Goal: Task Accomplishment & Management: Use online tool/utility

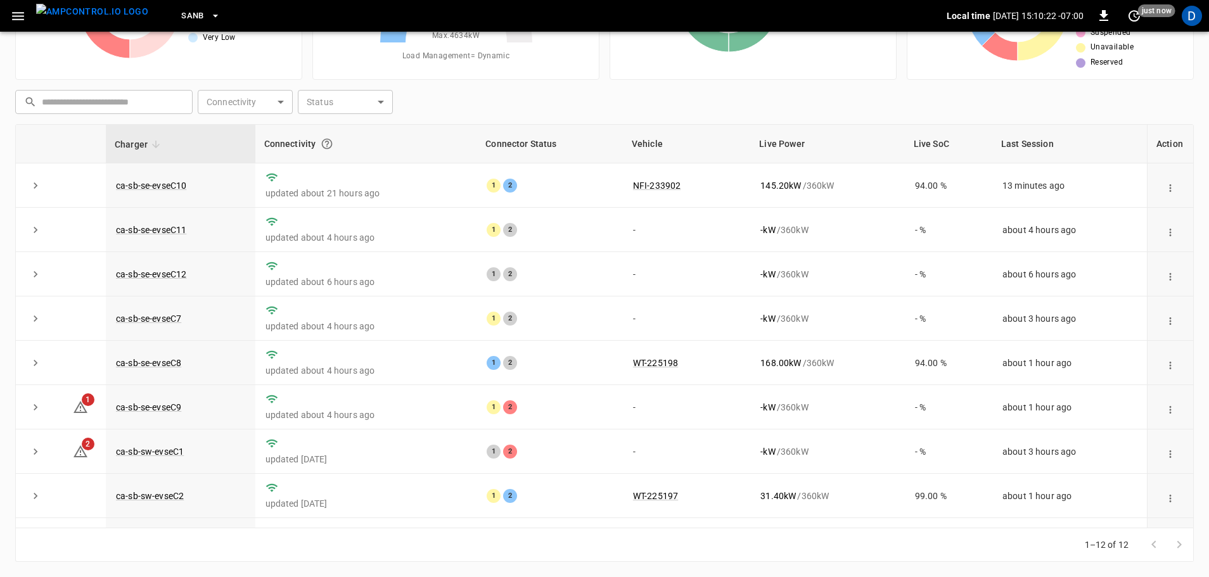
scroll to position [176, 0]
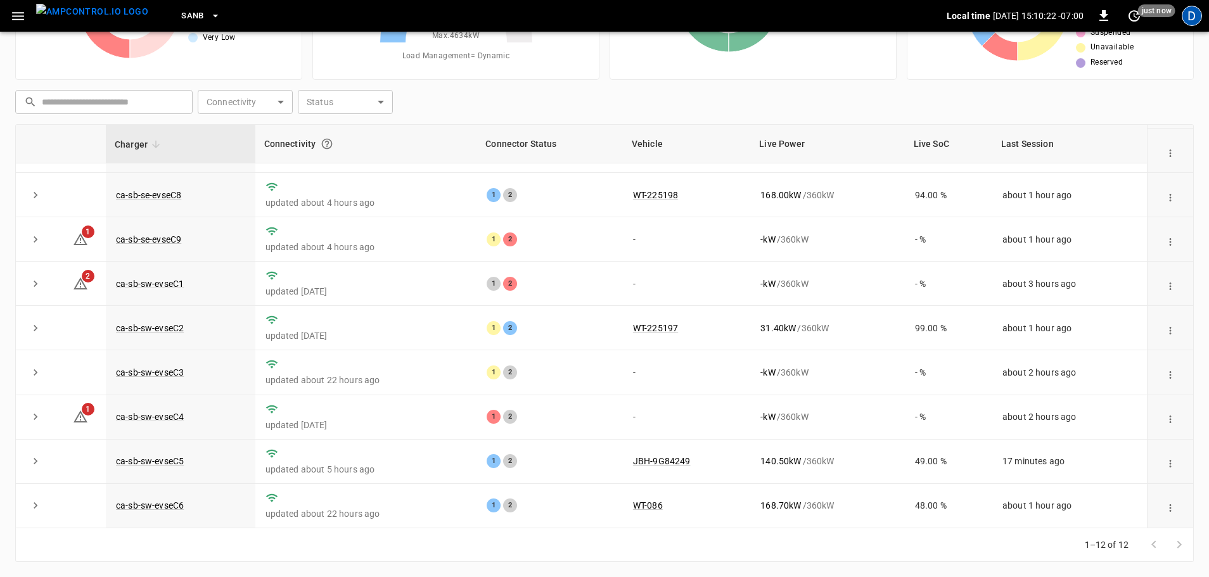
click at [1198, 20] on div "D" at bounding box center [1192, 16] width 20 height 20
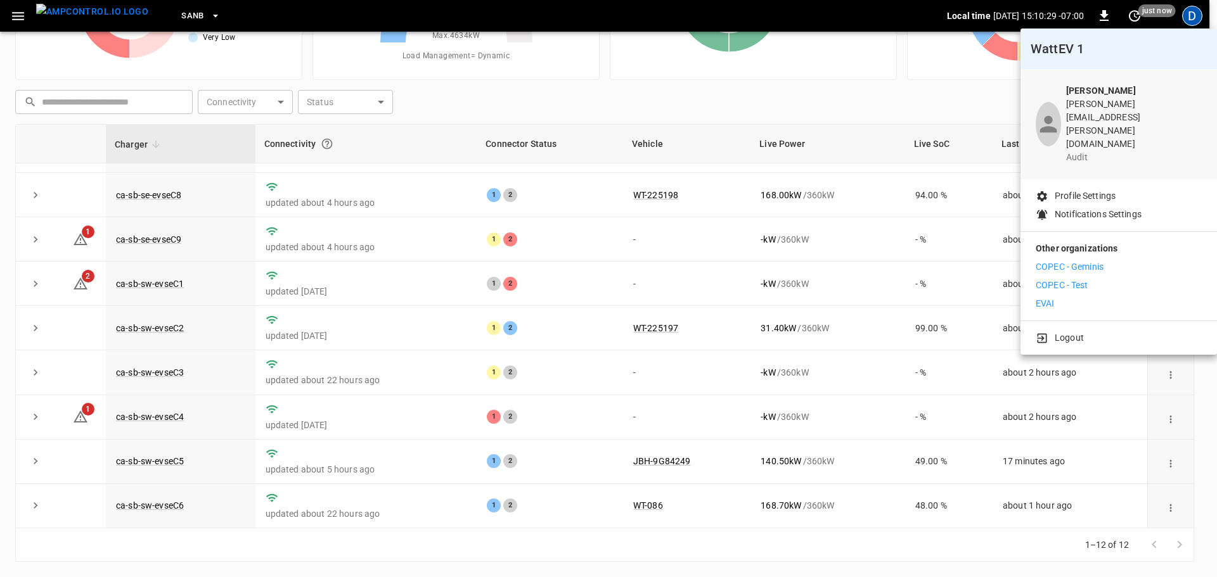
click at [1097, 260] on p "COPEC - Geminis" at bounding box center [1069, 266] width 68 height 13
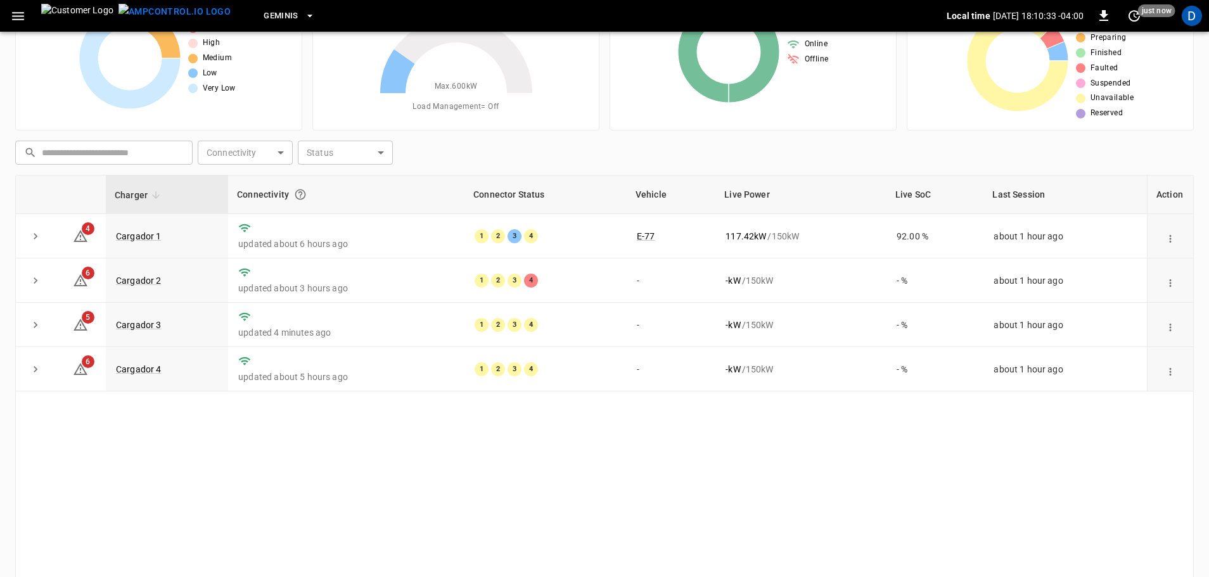
scroll to position [65, 0]
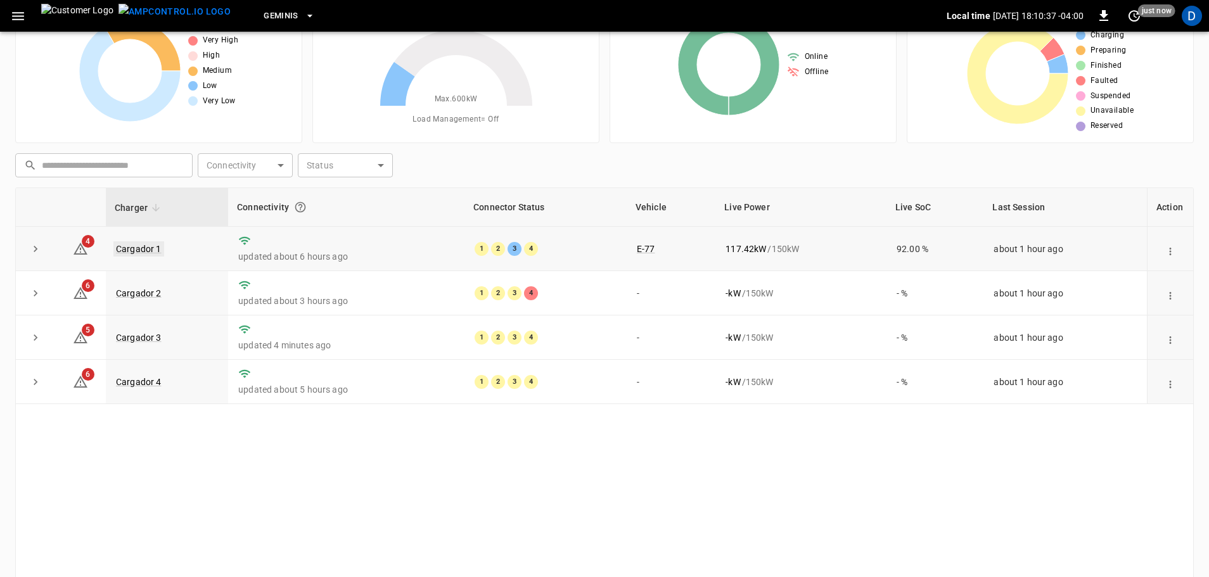
click at [136, 246] on link "Cargador 1" at bounding box center [138, 248] width 51 height 15
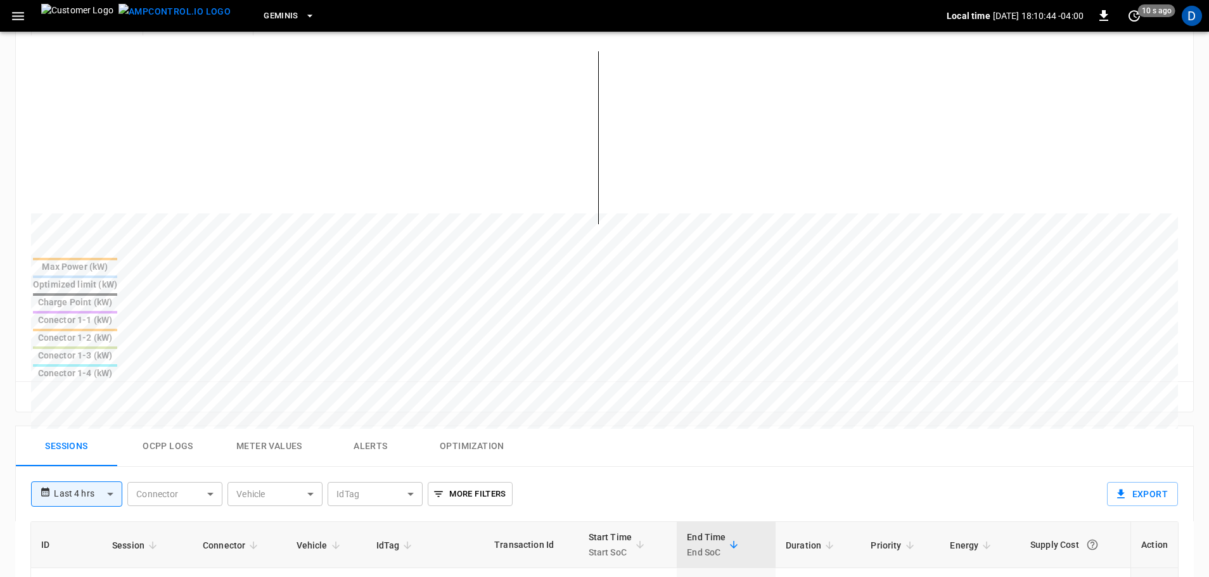
scroll to position [380, 0]
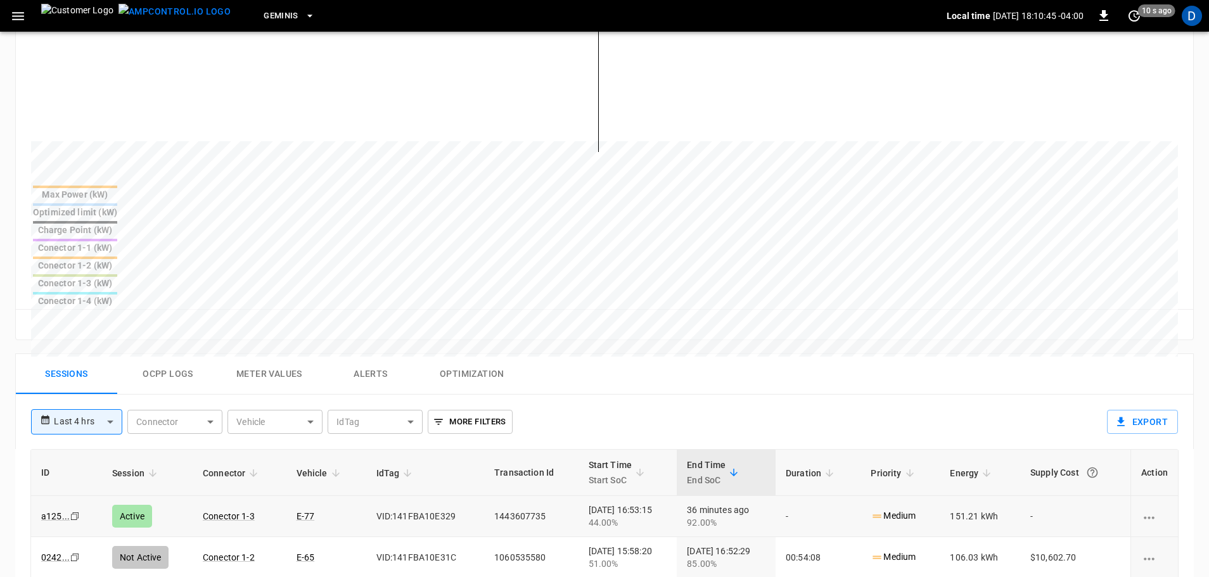
click at [1151, 510] on icon "charging session options" at bounding box center [1149, 518] width 16 height 16
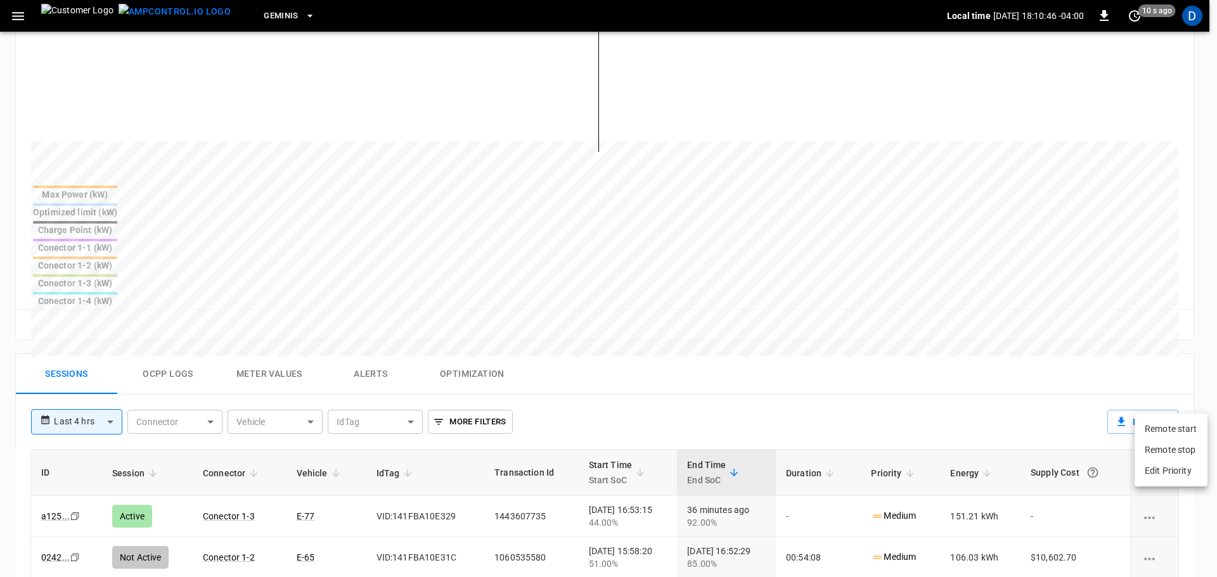
click at [1162, 454] on li "Remote stop" at bounding box center [1170, 450] width 73 height 21
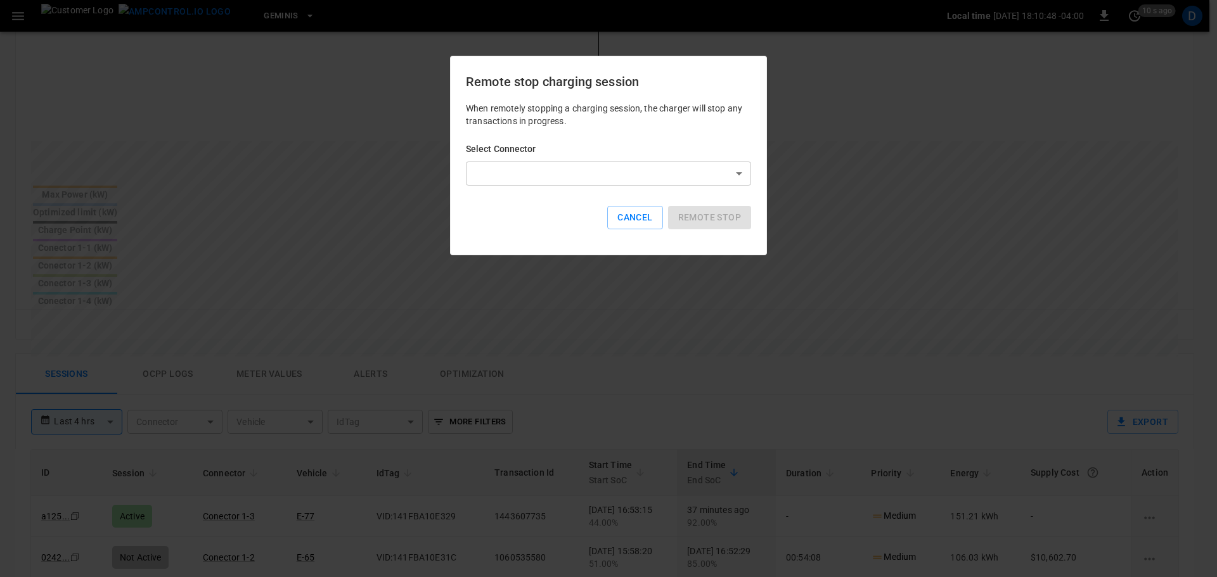
click at [597, 181] on body "**********" at bounding box center [608, 261] width 1217 height 1283
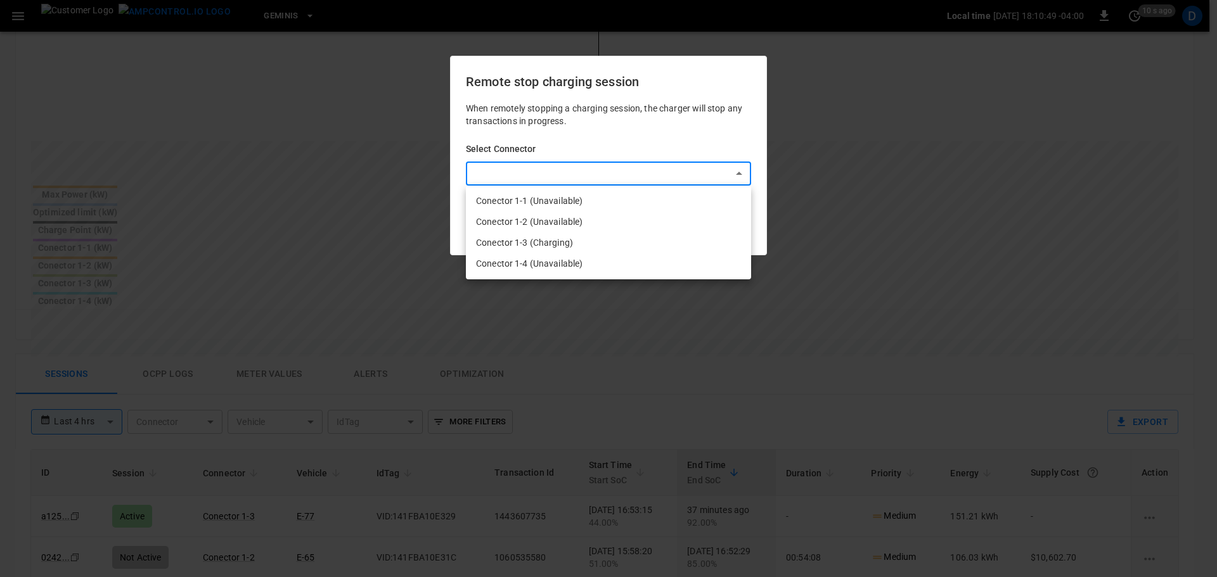
click at [561, 240] on li "Conector 1-3 (Charging)" at bounding box center [608, 243] width 285 height 21
type input "**********"
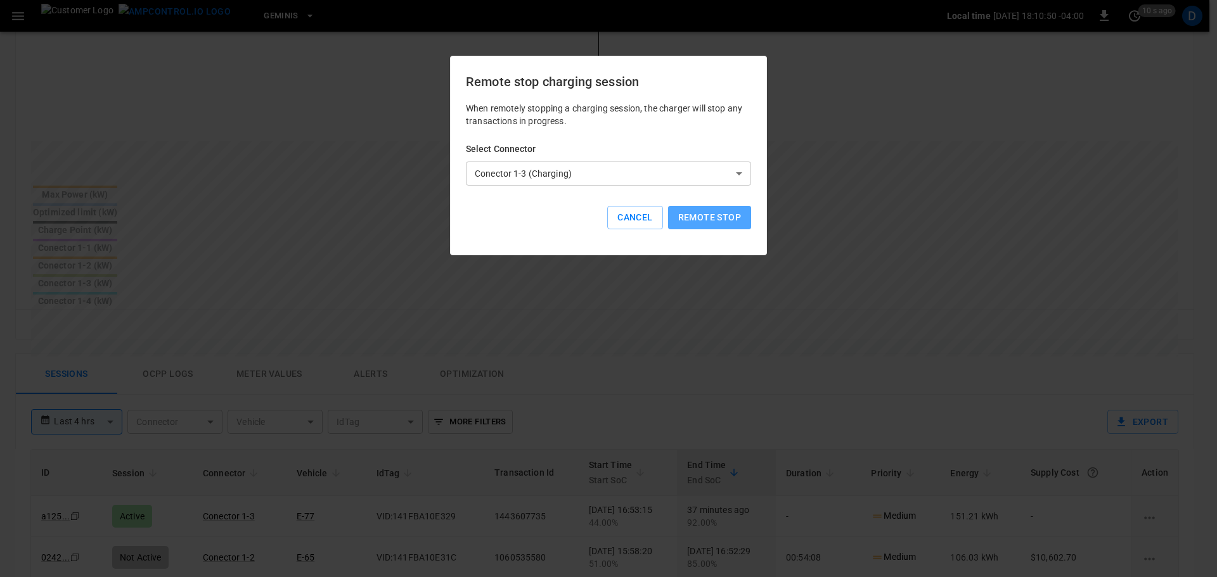
click at [690, 222] on button "Remote stop" at bounding box center [709, 217] width 83 height 23
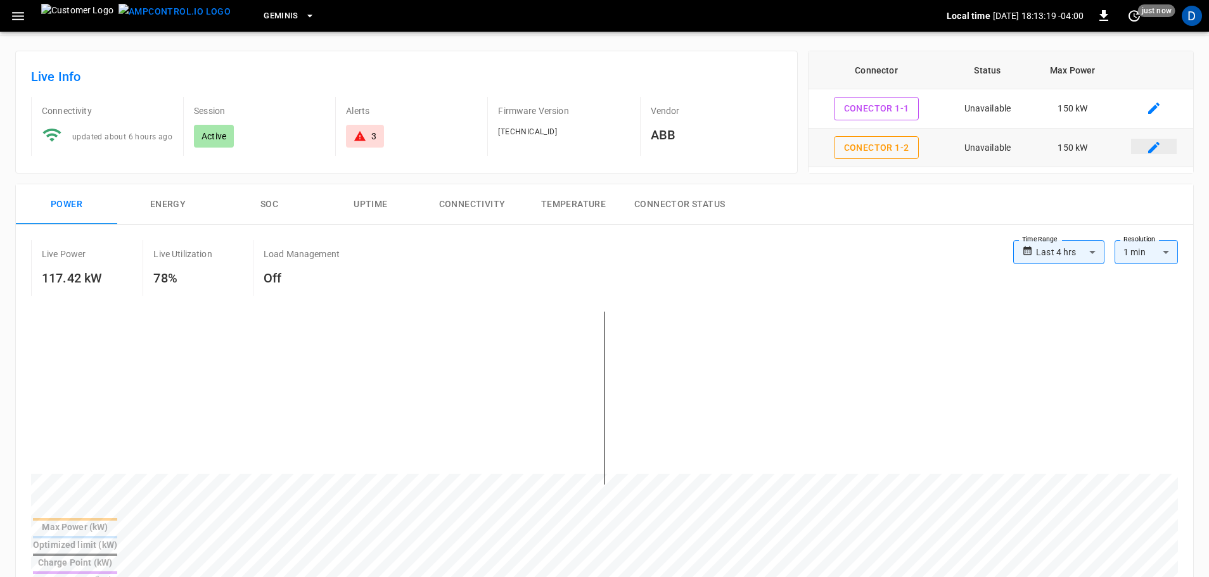
scroll to position [0, 0]
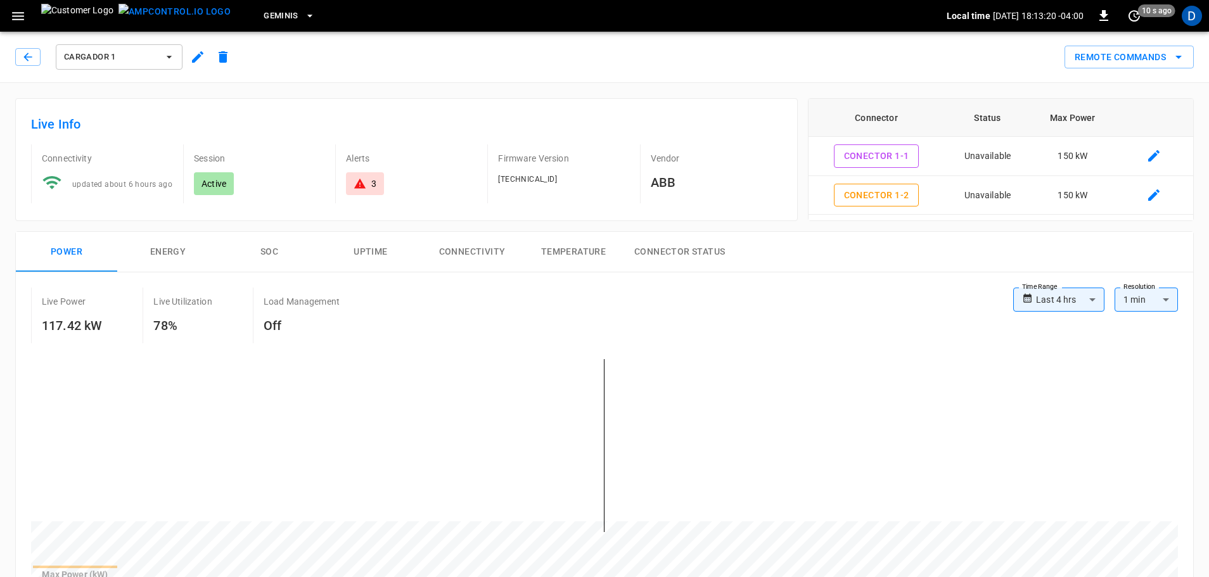
click at [1128, 57] on button "Remote Commands" at bounding box center [1129, 57] width 129 height 23
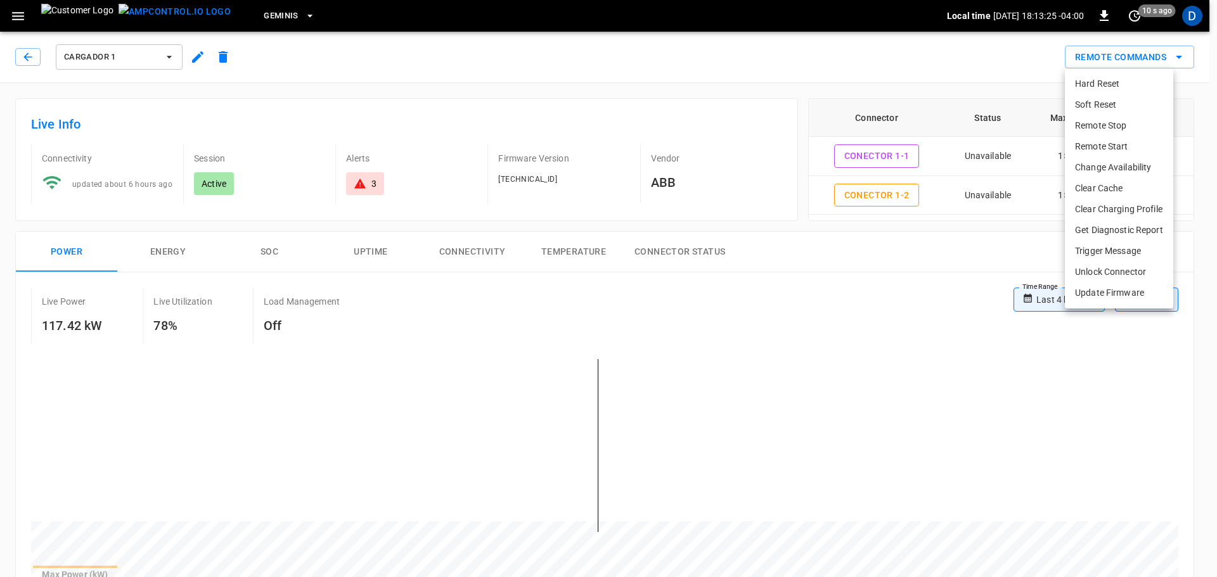
click at [1109, 108] on li "Soft Reset" at bounding box center [1119, 104] width 108 height 21
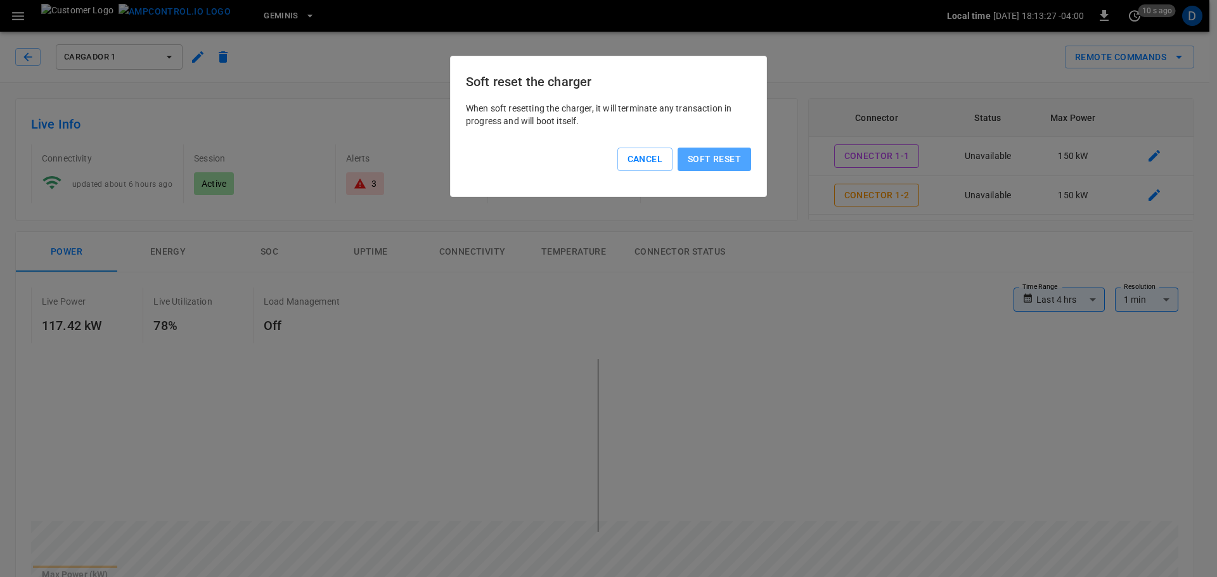
click at [705, 162] on button "Soft reset" at bounding box center [714, 159] width 74 height 23
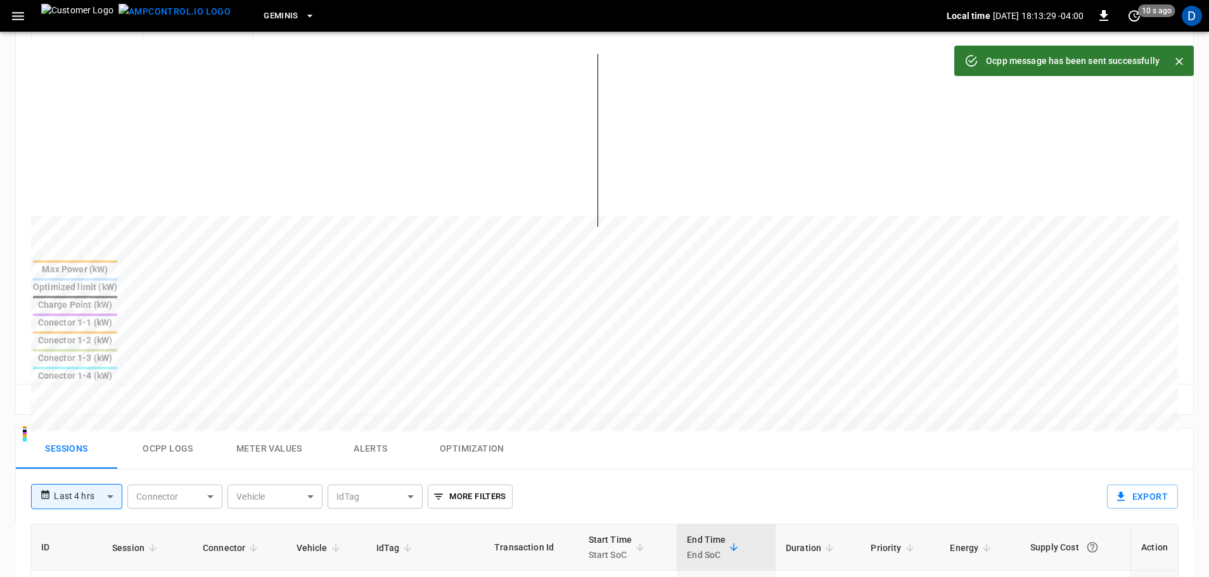
scroll to position [444, 0]
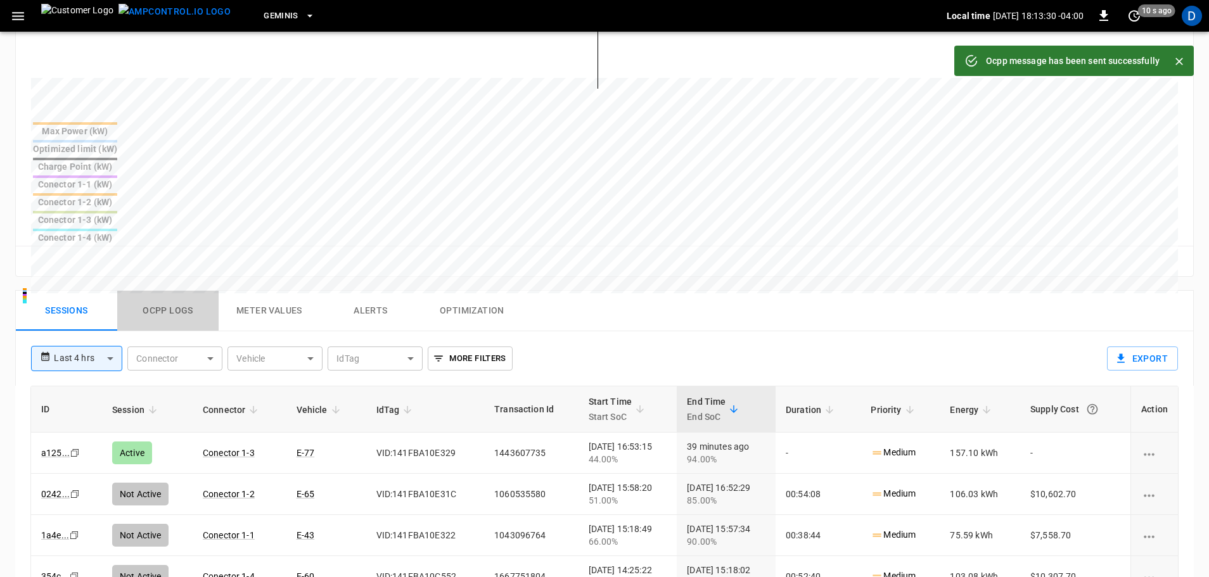
click at [179, 291] on button "Ocpp logs" at bounding box center [167, 311] width 101 height 41
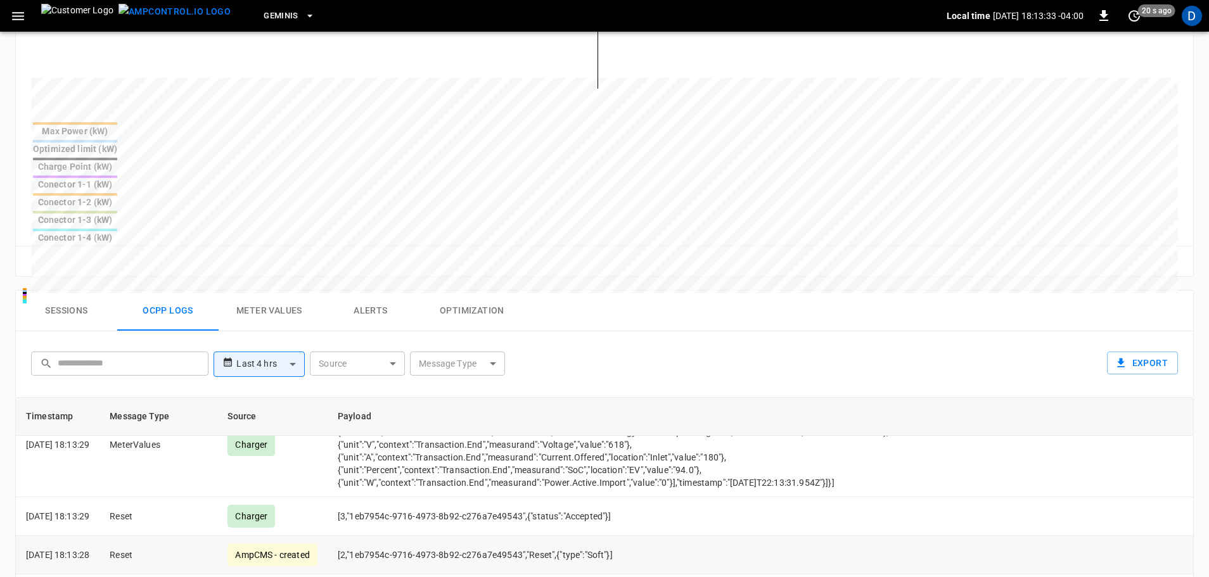
scroll to position [0, 0]
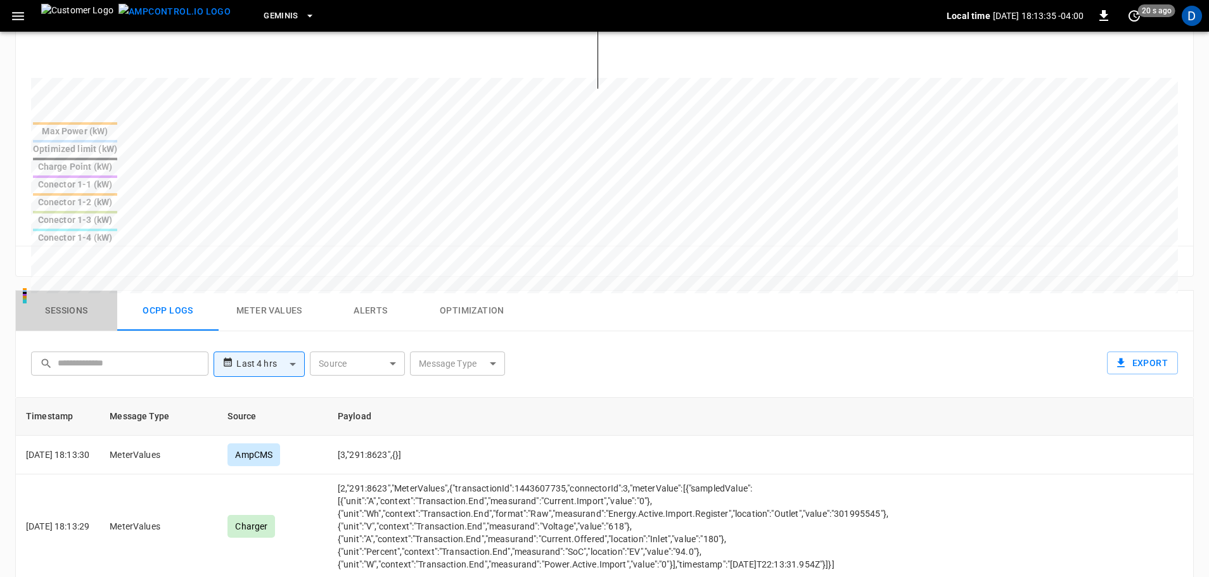
click at [69, 291] on button "Sessions" at bounding box center [66, 311] width 101 height 41
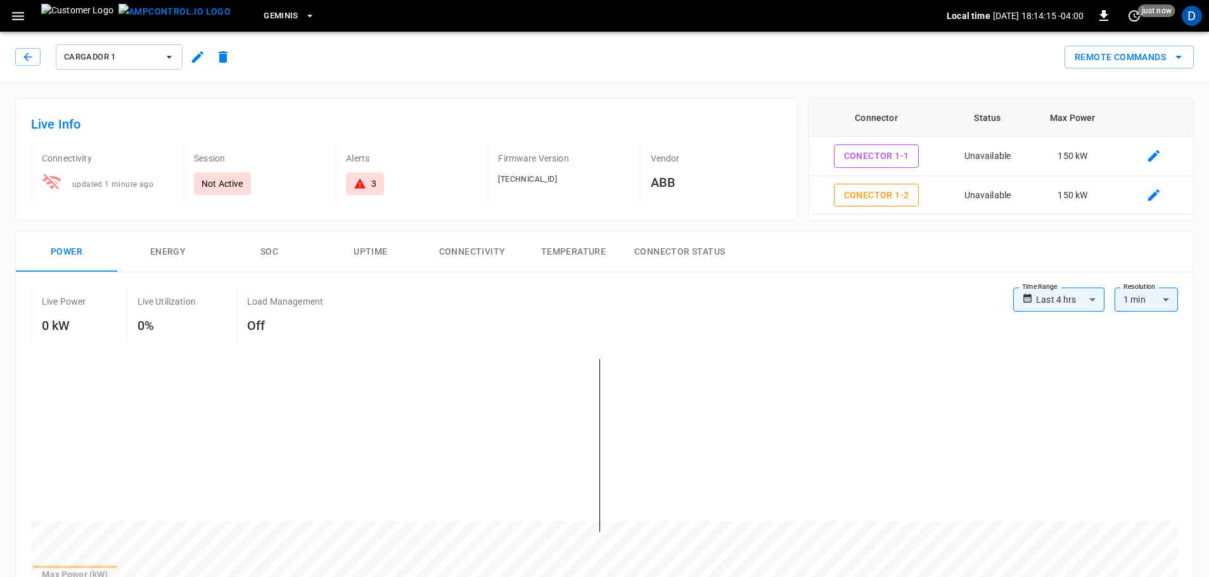
drag, startPoint x: 105, startPoint y: 25, endPoint x: 110, endPoint y: 0, distance: 25.1
click at [118, 20] on img "menu" at bounding box center [174, 12] width 112 height 16
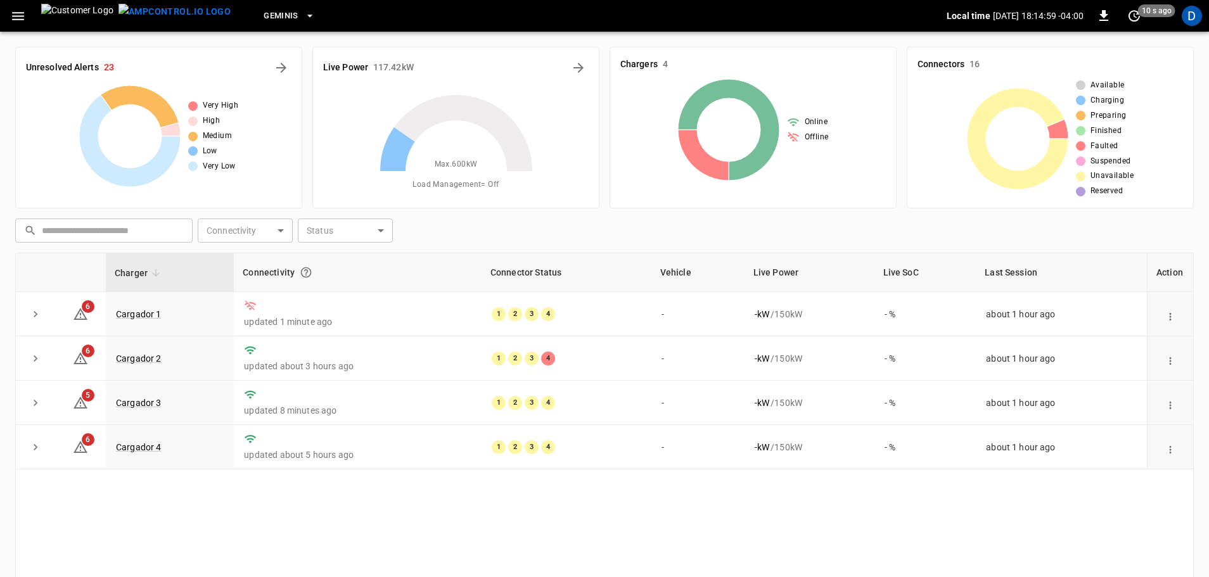
click at [1203, 26] on div "D" at bounding box center [1192, 16] width 24 height 24
click at [1194, 18] on div "D" at bounding box center [1192, 16] width 20 height 20
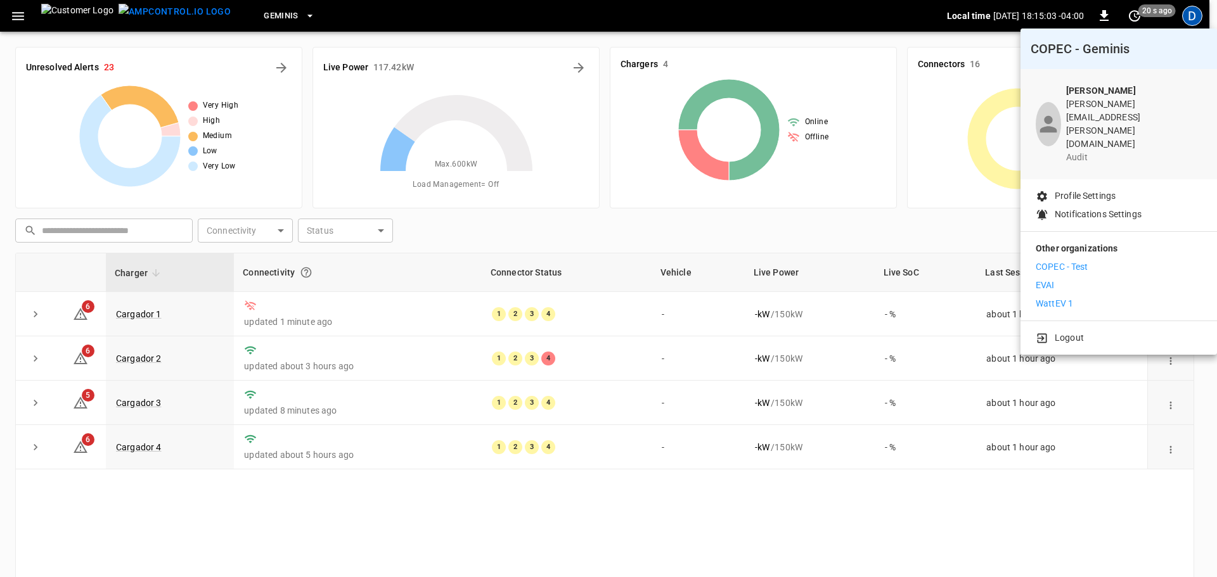
click at [1071, 297] on p "WattEV 1" at bounding box center [1053, 303] width 37 height 13
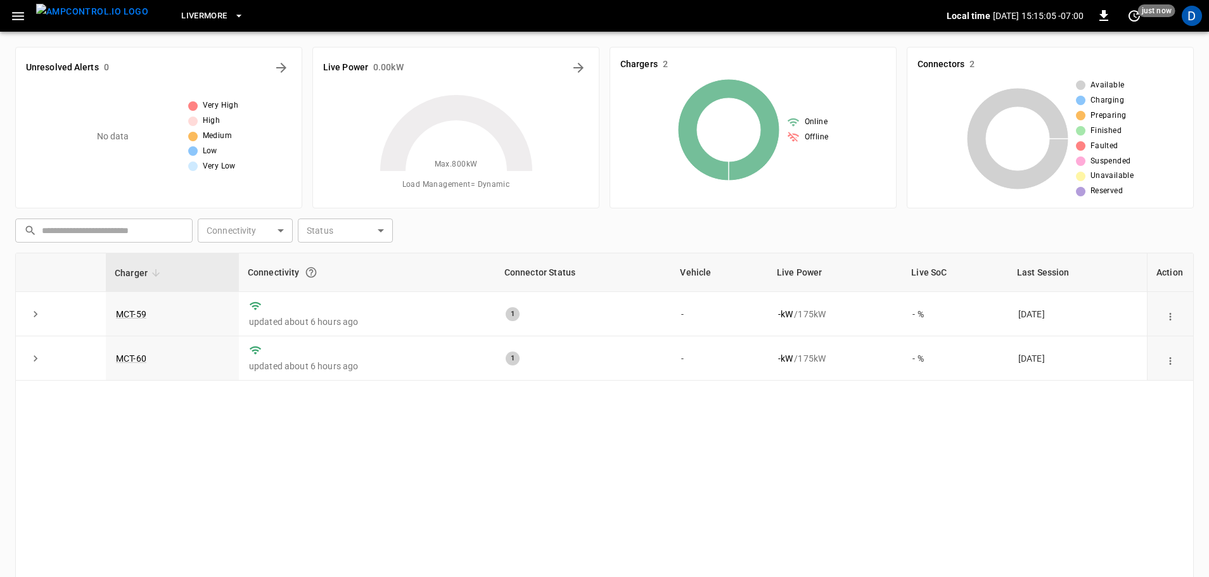
click at [206, 19] on button "Livermore" at bounding box center [212, 16] width 72 height 25
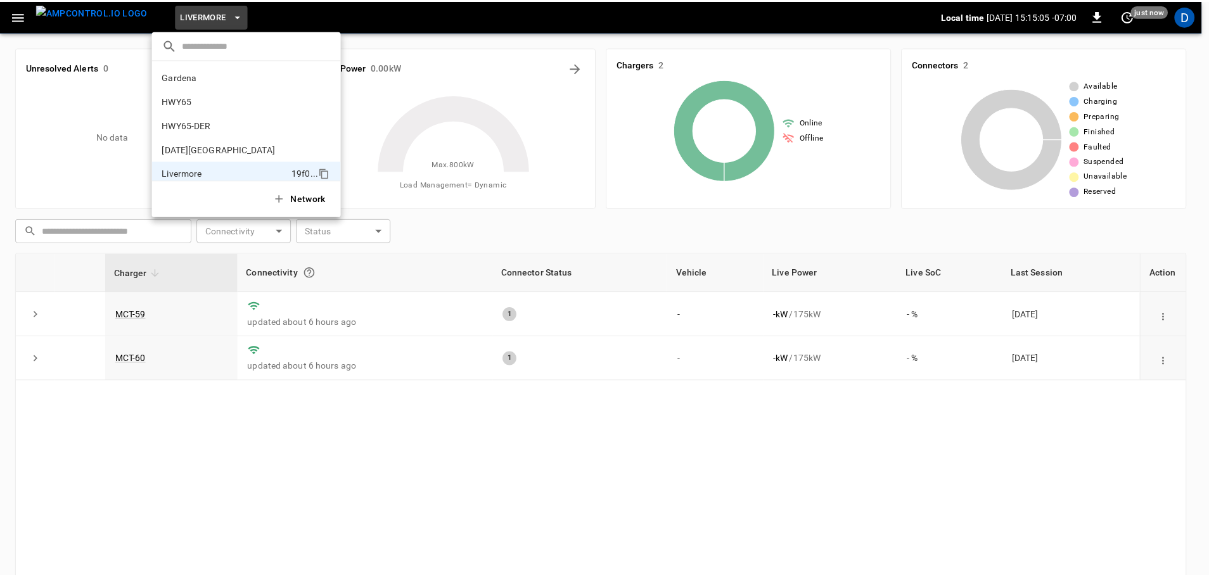
scroll to position [93, 0]
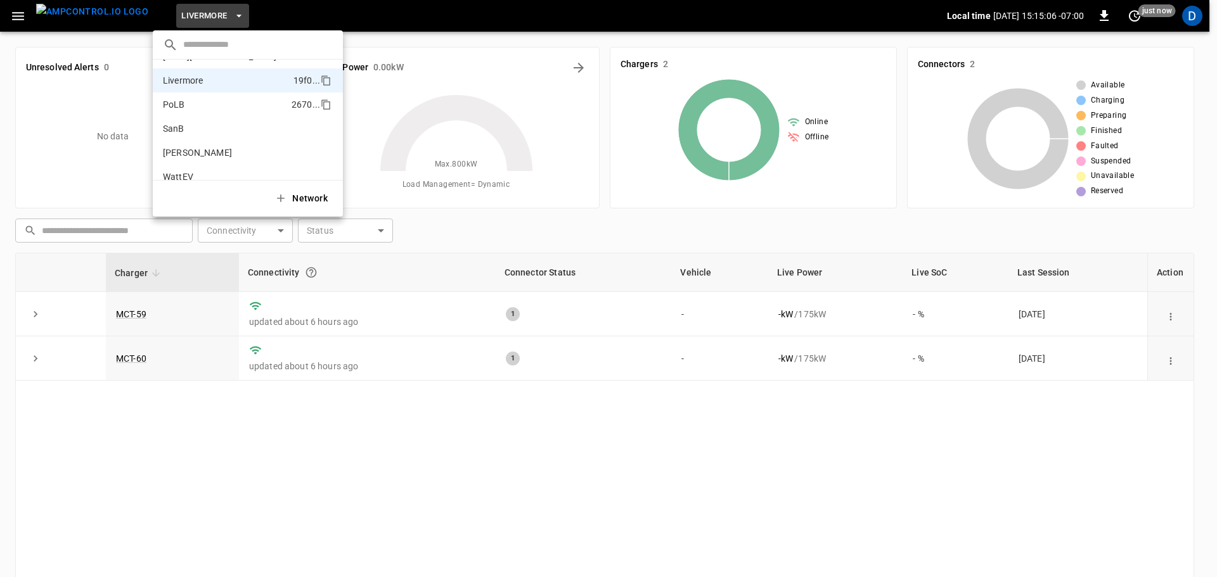
click at [214, 99] on li "PoLB 2670 ..." at bounding box center [248, 105] width 190 height 24
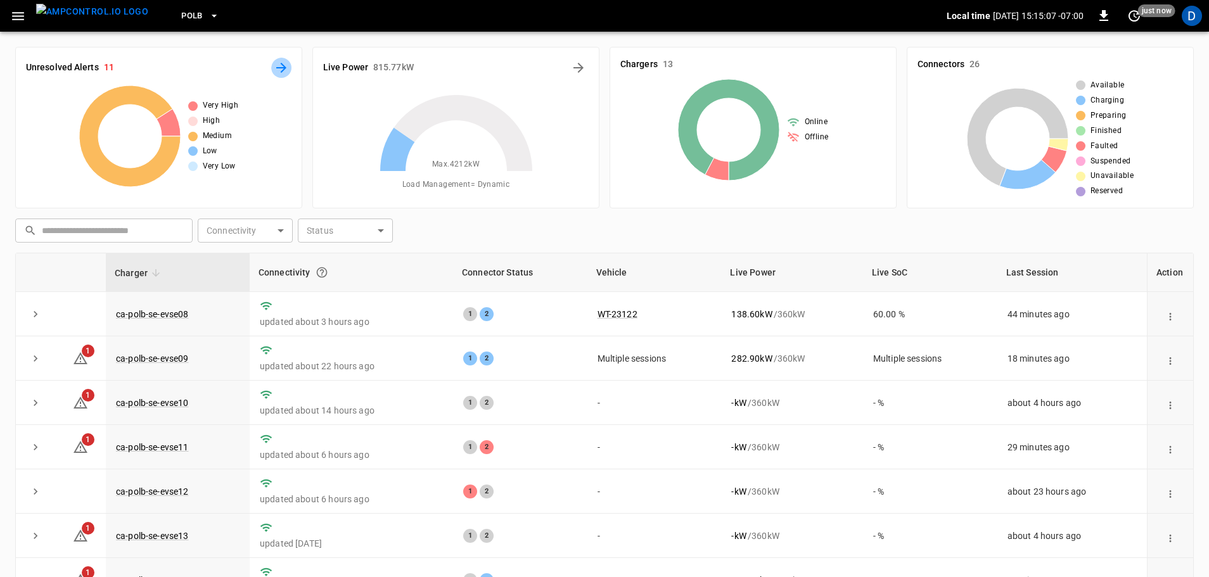
click at [285, 61] on icon "All Alerts" at bounding box center [281, 67] width 15 height 15
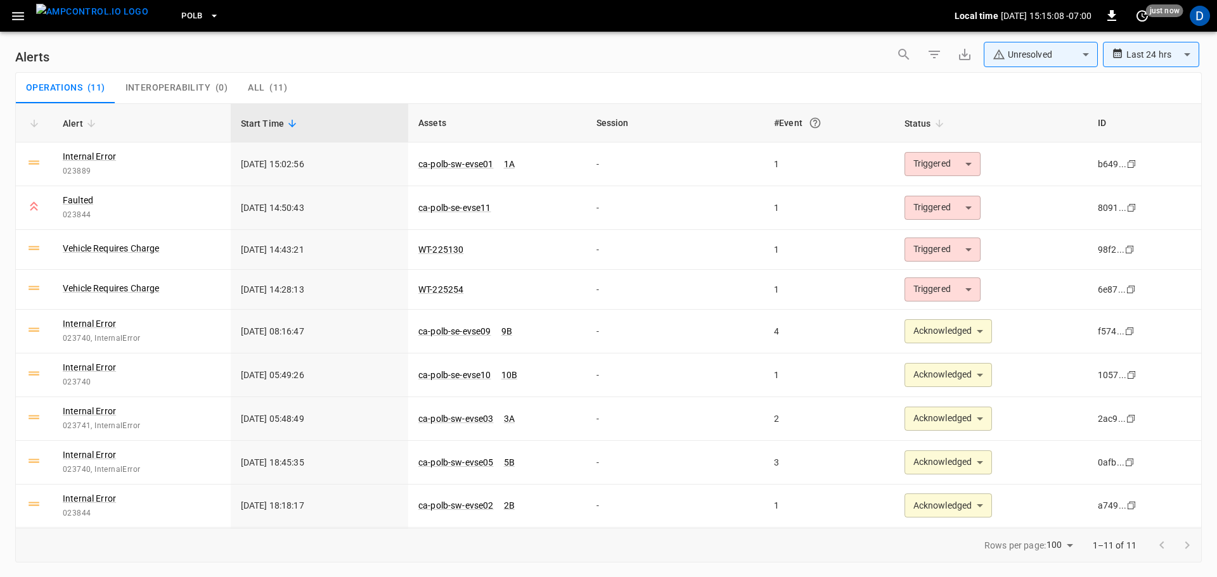
click at [1023, 49] on body "**********" at bounding box center [608, 286] width 1217 height 573
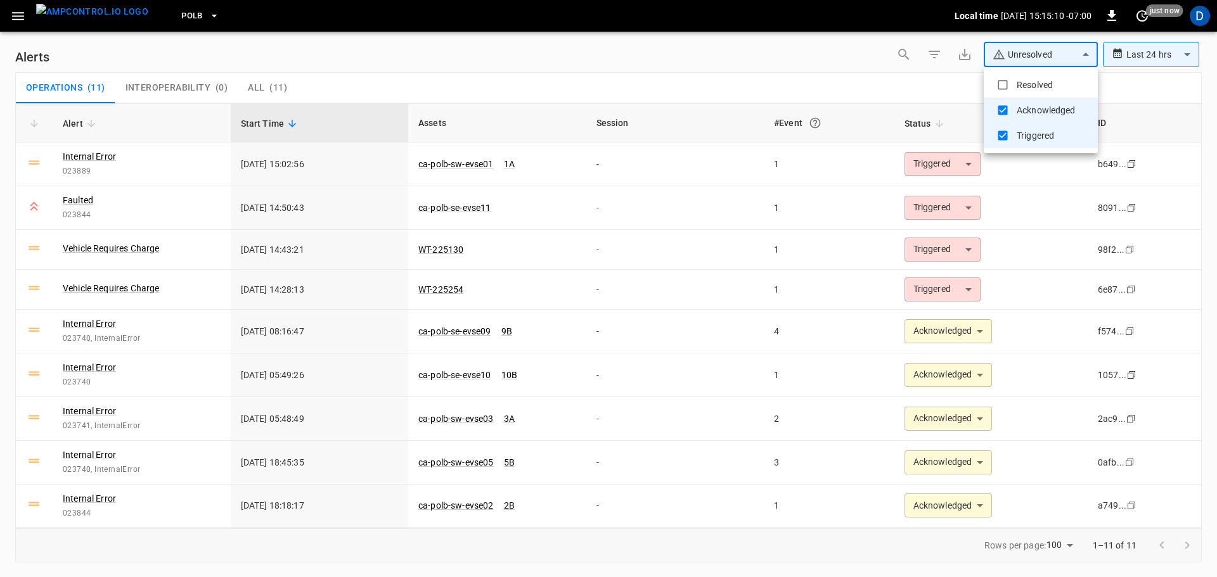
click at [1016, 87] on li "Resolved" at bounding box center [1040, 84] width 114 height 25
type input "**********"
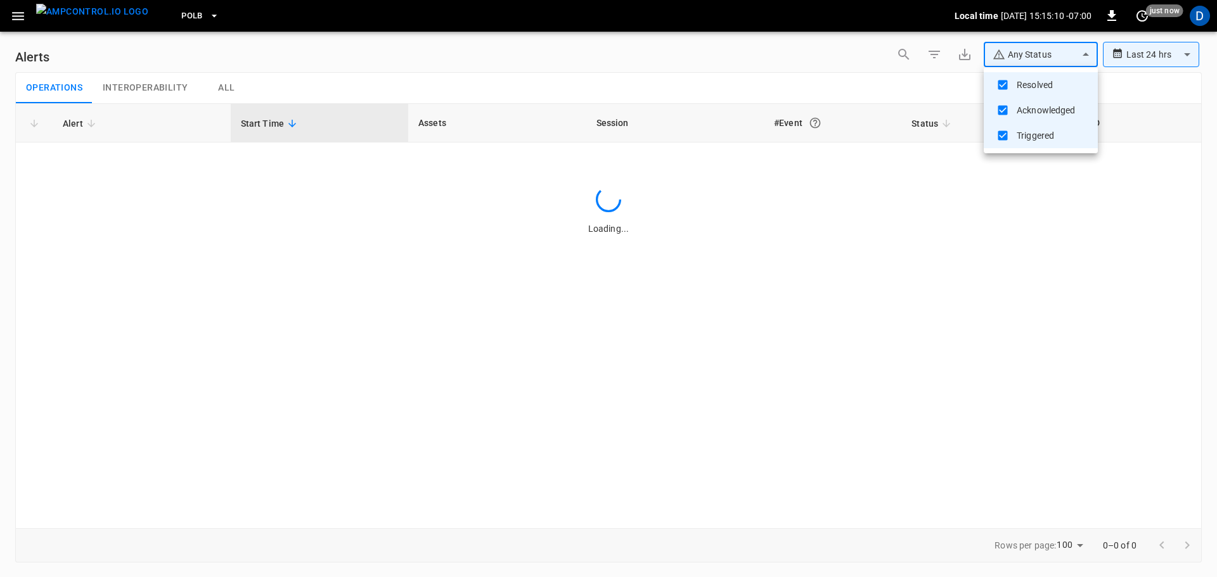
click at [674, 83] on div at bounding box center [608, 288] width 1217 height 577
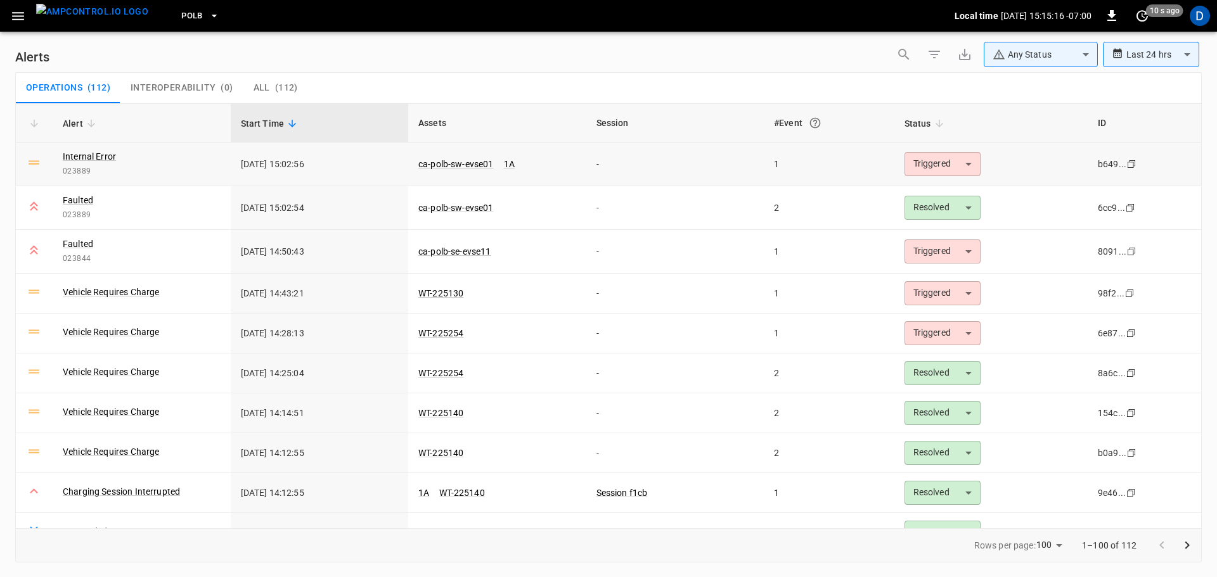
click at [923, 162] on body "**********" at bounding box center [608, 286] width 1217 height 573
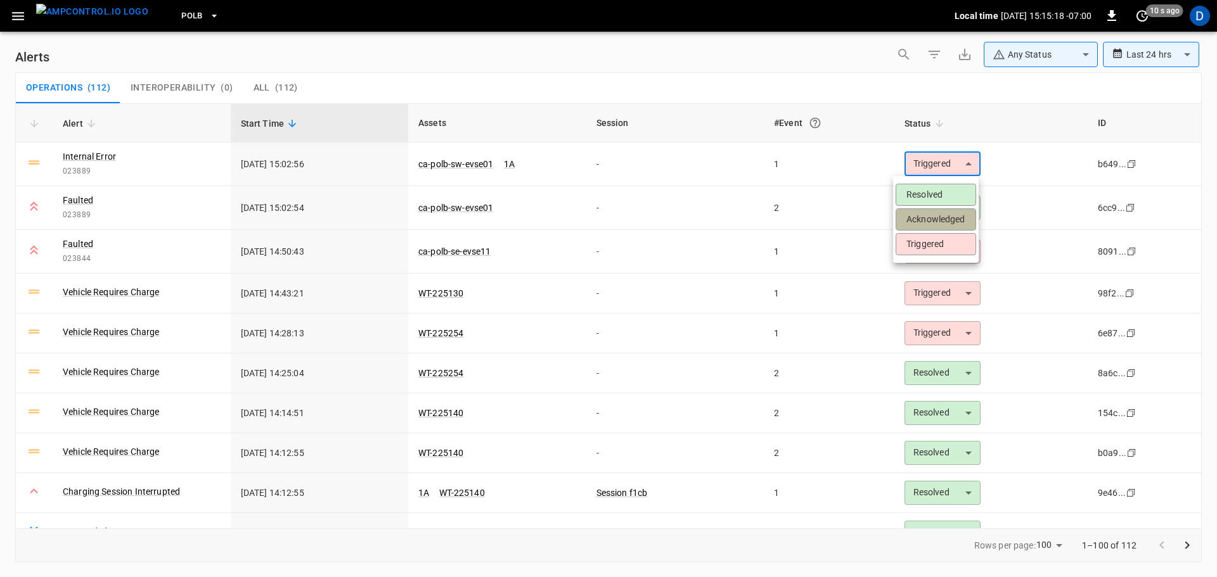
click at [938, 222] on li "Acknowledged" at bounding box center [935, 219] width 80 height 22
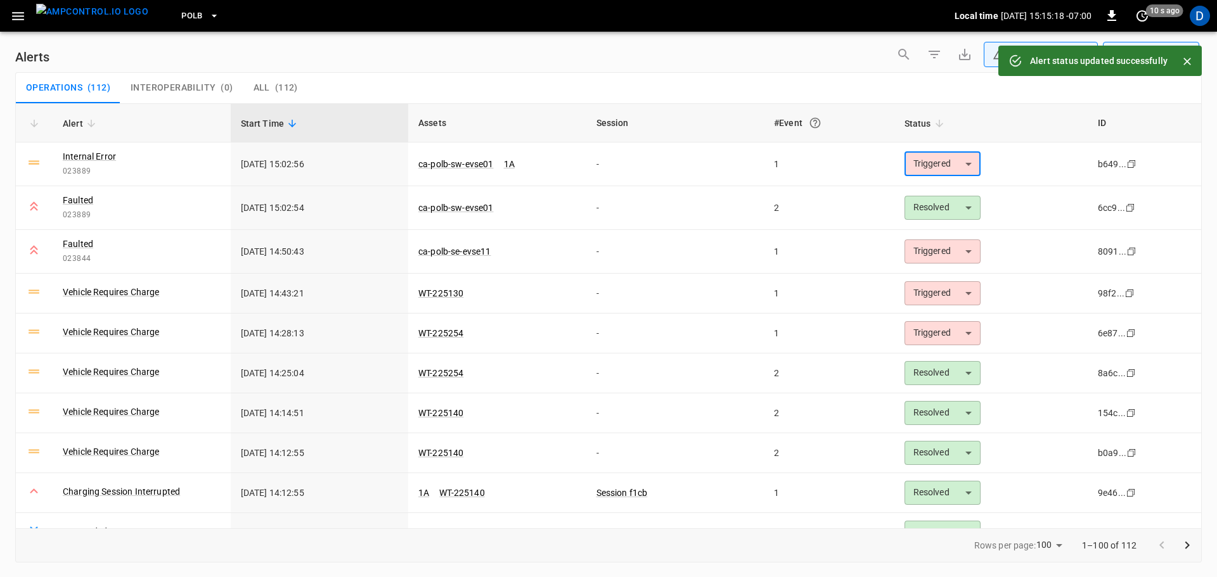
type input "**********"
click at [634, 80] on div "Operations ( 112 ) Interoperability ( 0 ) All ( 112 )" at bounding box center [608, 88] width 1185 height 30
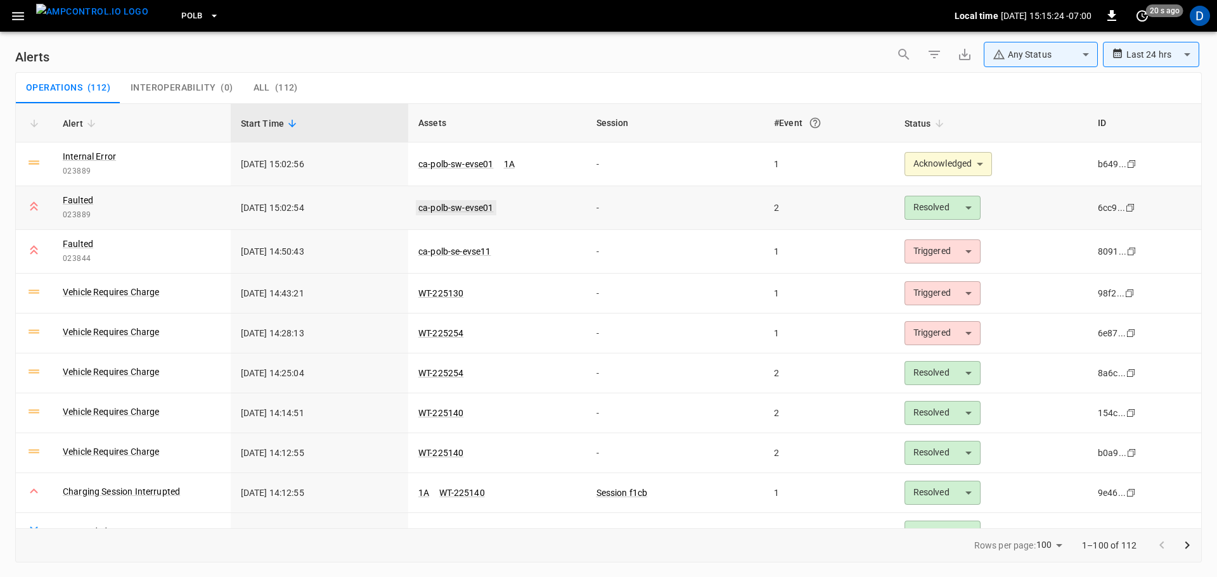
click at [451, 210] on link "ca-polb-sw-evse01" at bounding box center [456, 207] width 80 height 15
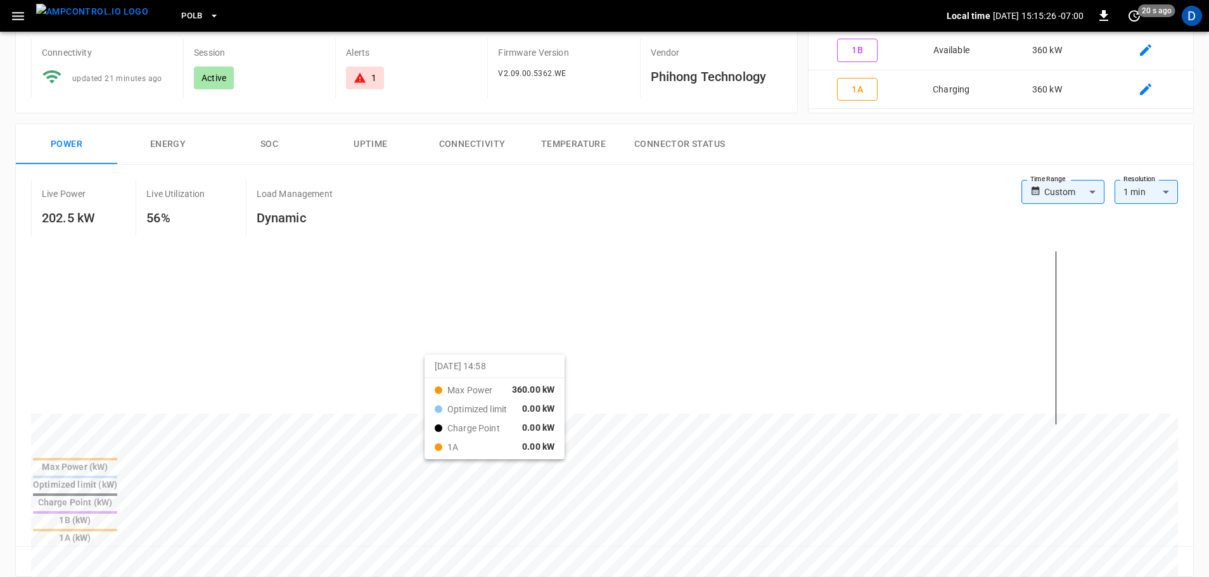
scroll to position [190, 0]
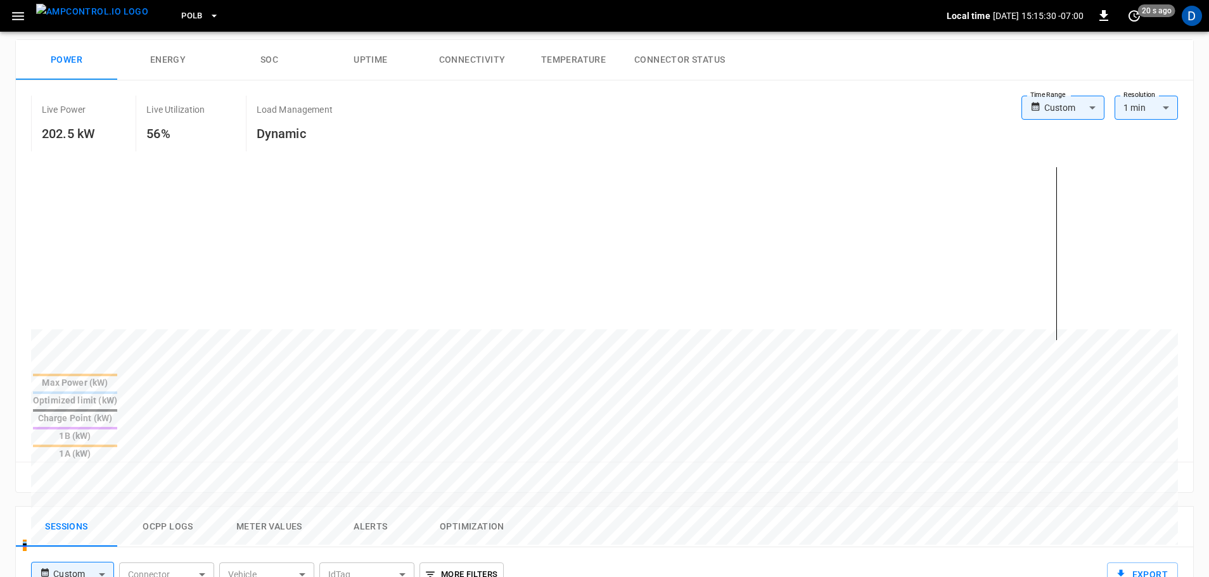
click at [95, 18] on img "menu" at bounding box center [92, 12] width 112 height 16
click at [181, 17] on span "PoLB" at bounding box center [192, 16] width 22 height 15
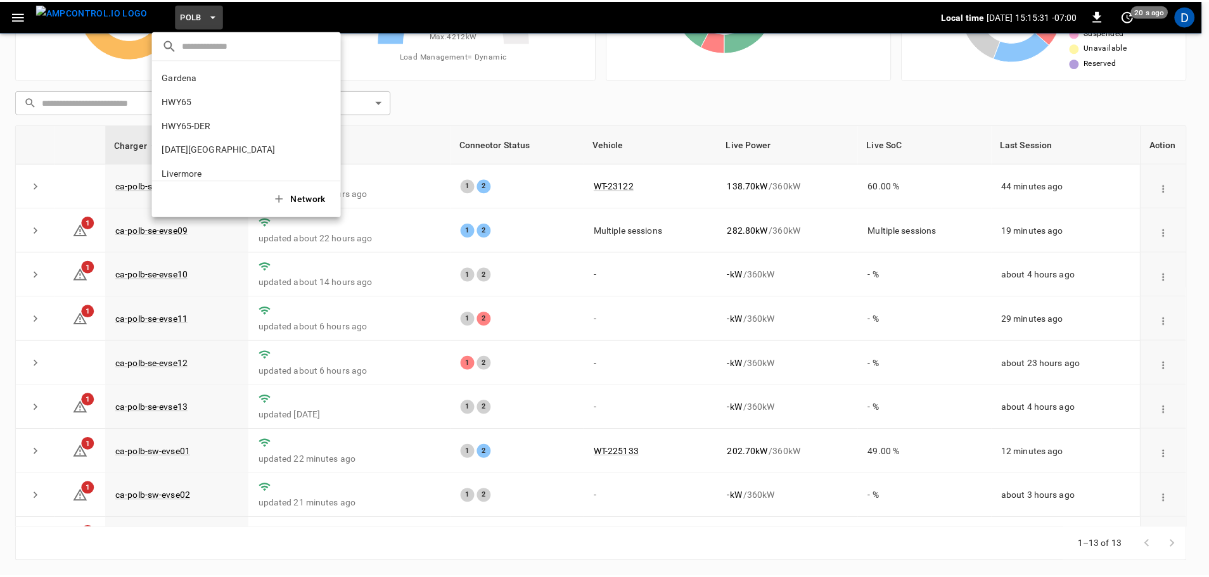
scroll to position [106, 0]
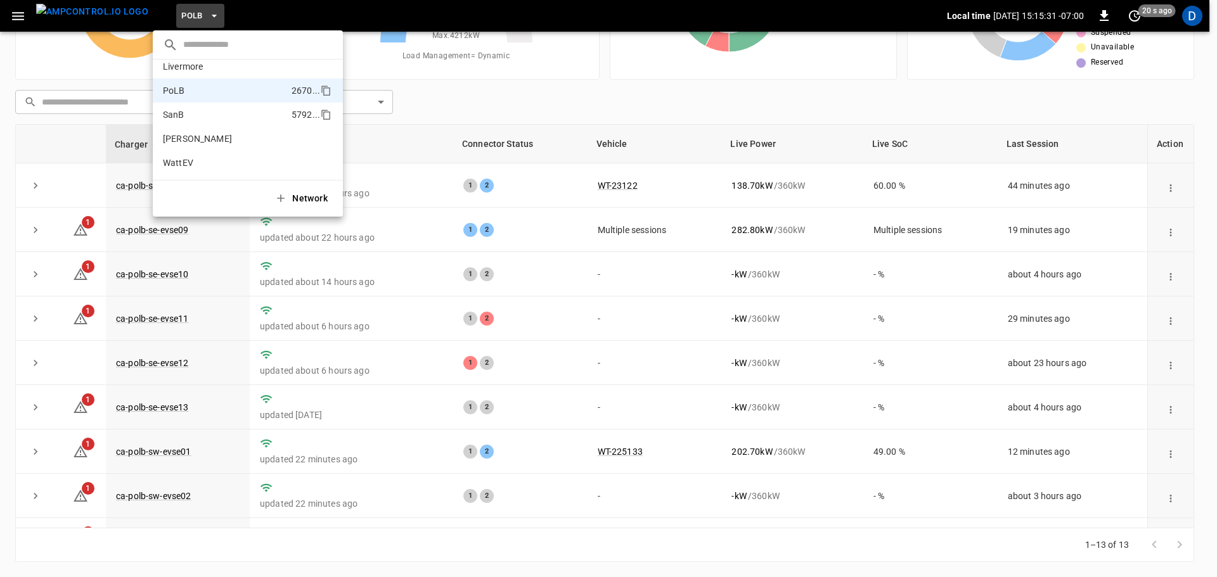
click at [188, 116] on li "SanB 5792 ..." at bounding box center [248, 115] width 190 height 24
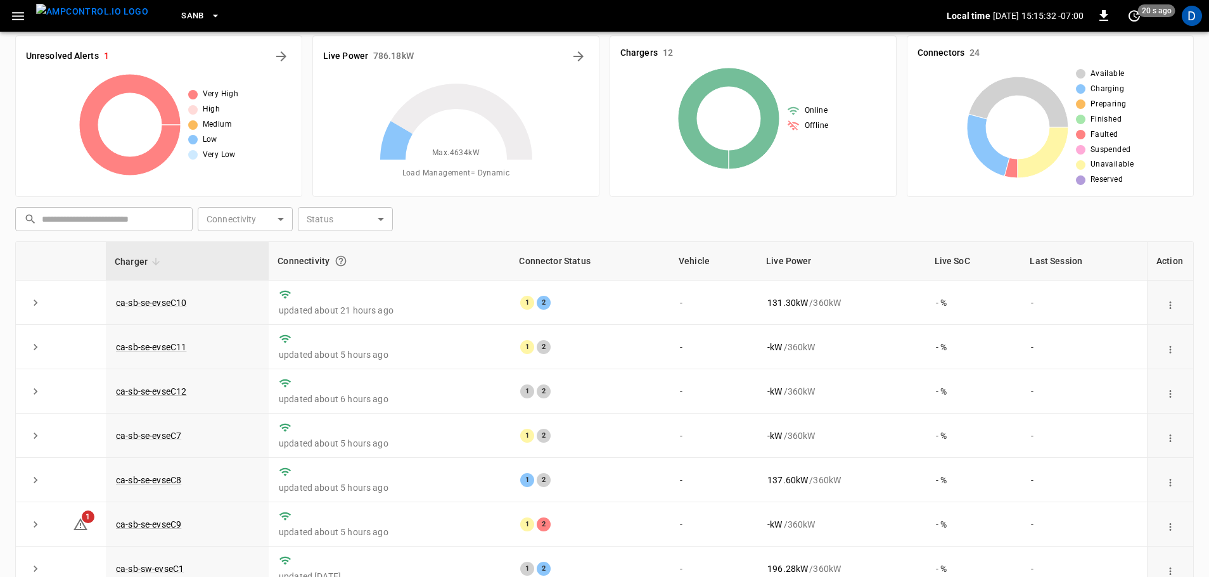
scroll to position [0, 0]
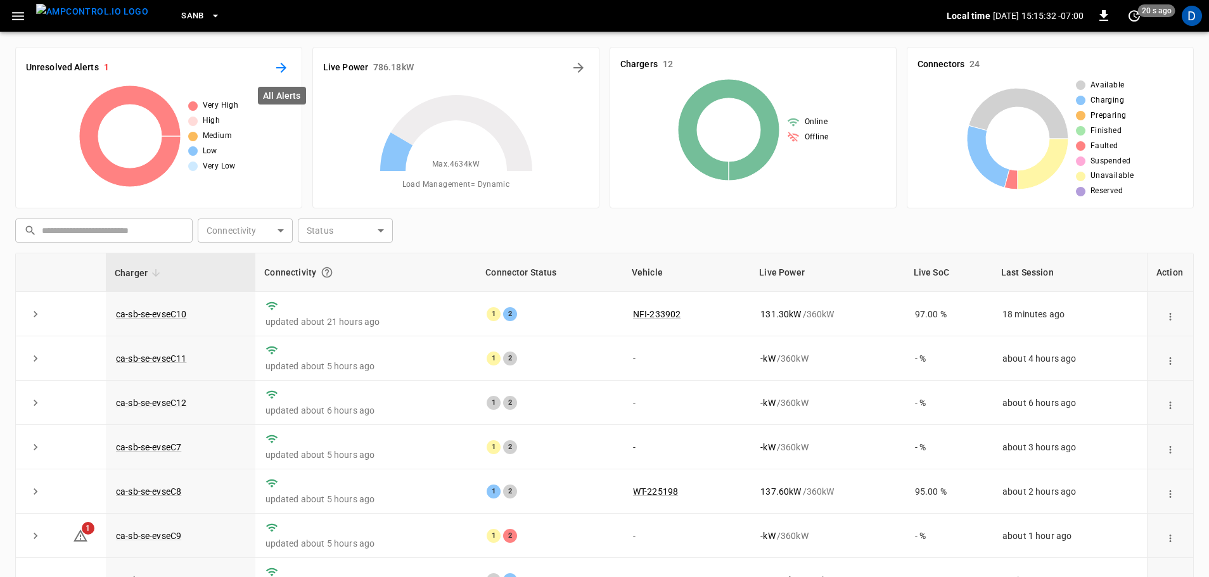
click at [284, 66] on icon "All Alerts" at bounding box center [281, 68] width 10 height 10
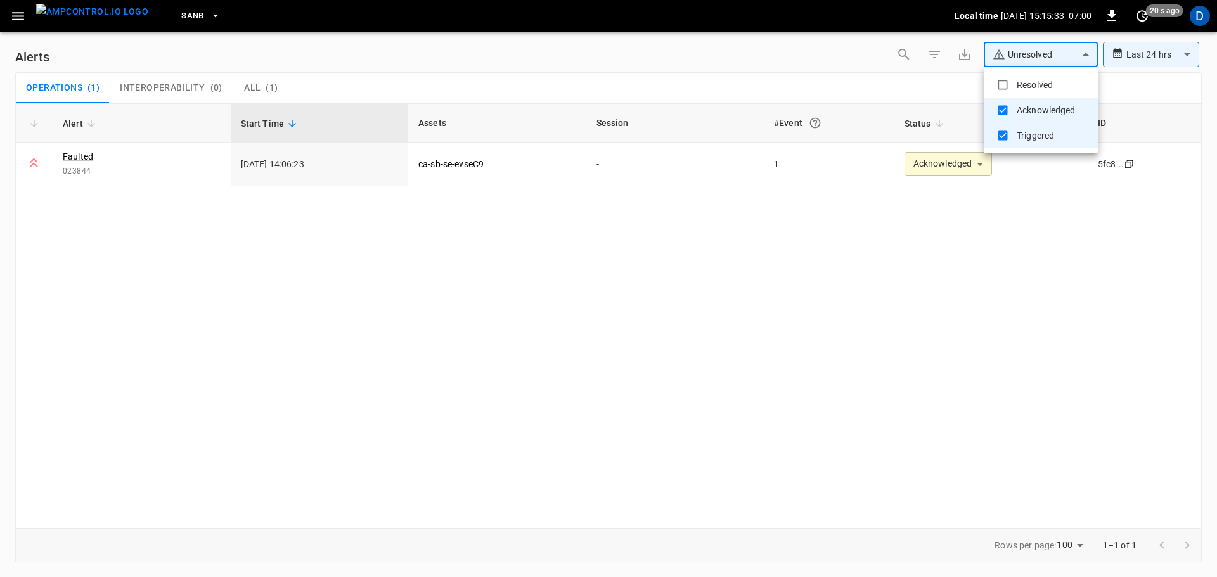
click at [1019, 52] on body "**********" at bounding box center [608, 286] width 1217 height 573
type input "**********"
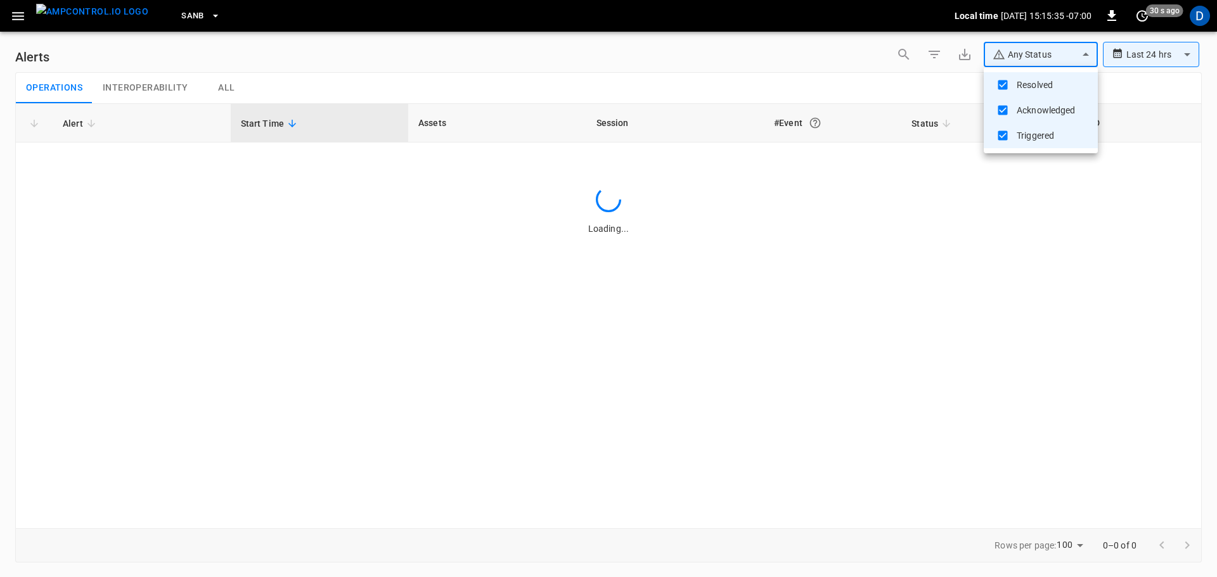
click at [721, 68] on div at bounding box center [608, 288] width 1217 height 577
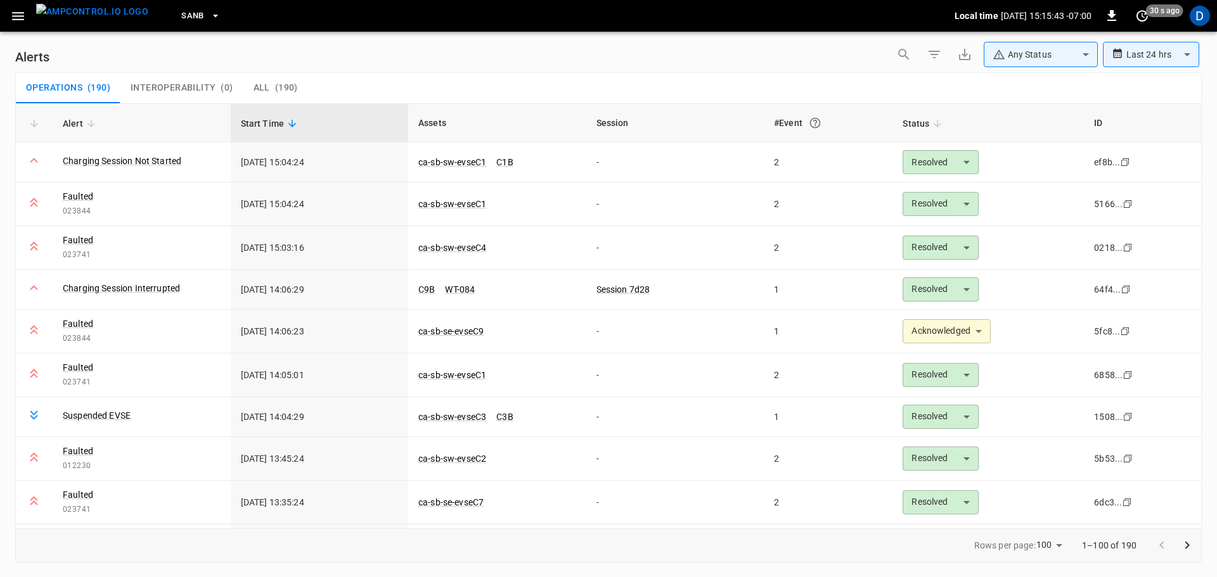
click at [89, 20] on img "menu" at bounding box center [92, 12] width 112 height 16
